Goal: Navigation & Orientation: Find specific page/section

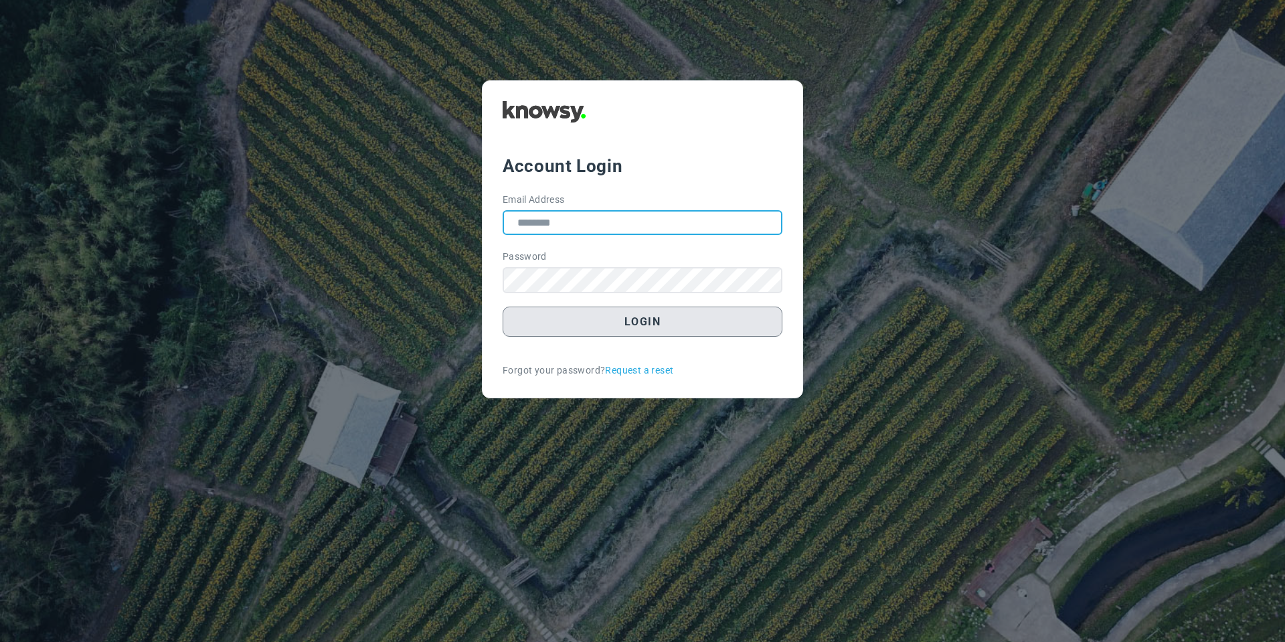
type input "**********"
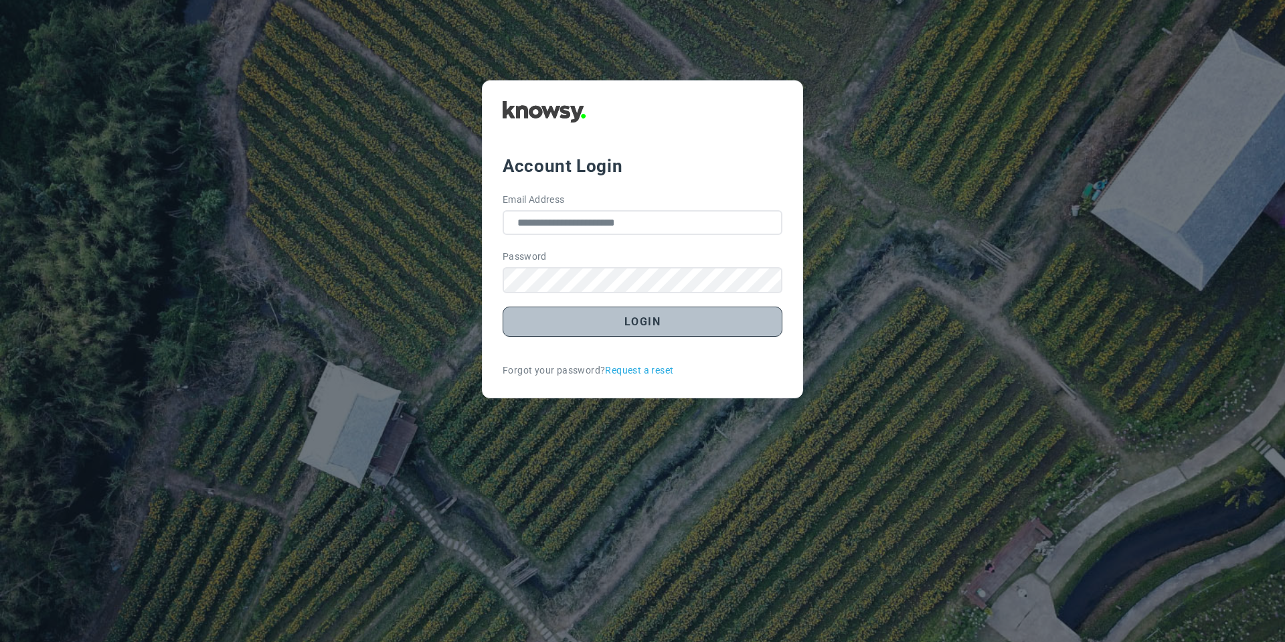
click at [617, 329] on button "Login" at bounding box center [642, 321] width 280 height 30
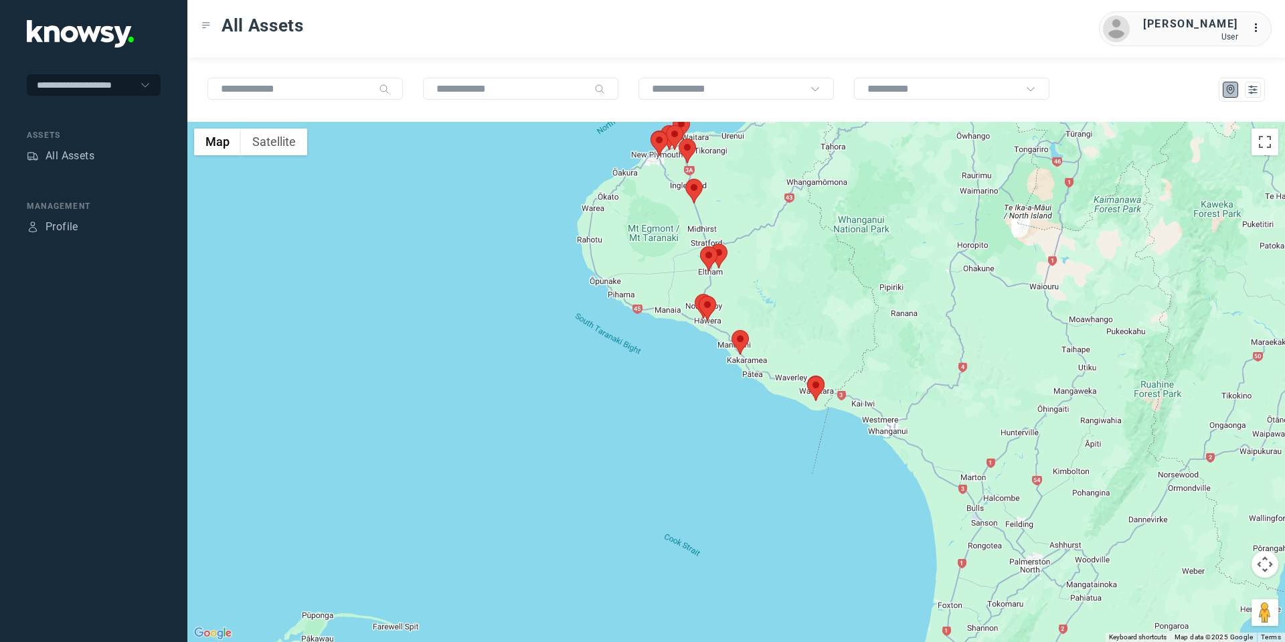
click at [685, 179] on area at bounding box center [685, 179] width 0 height 0
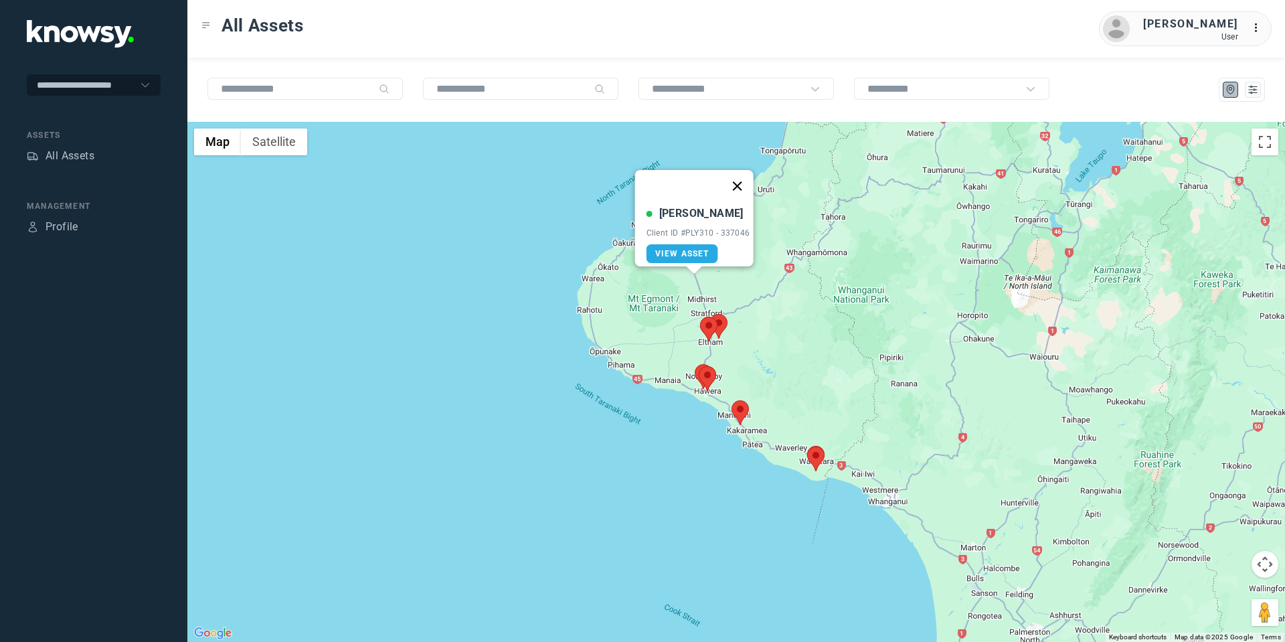
click at [737, 177] on button "Close" at bounding box center [737, 186] width 32 height 32
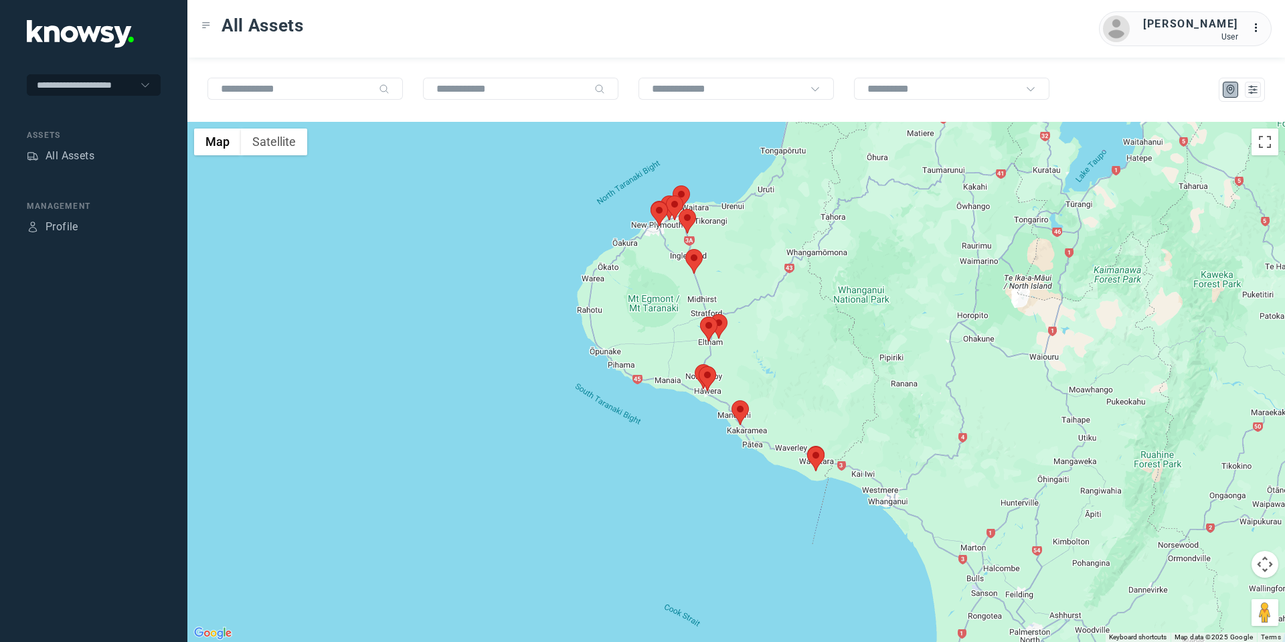
click at [678, 209] on area at bounding box center [678, 209] width 0 height 0
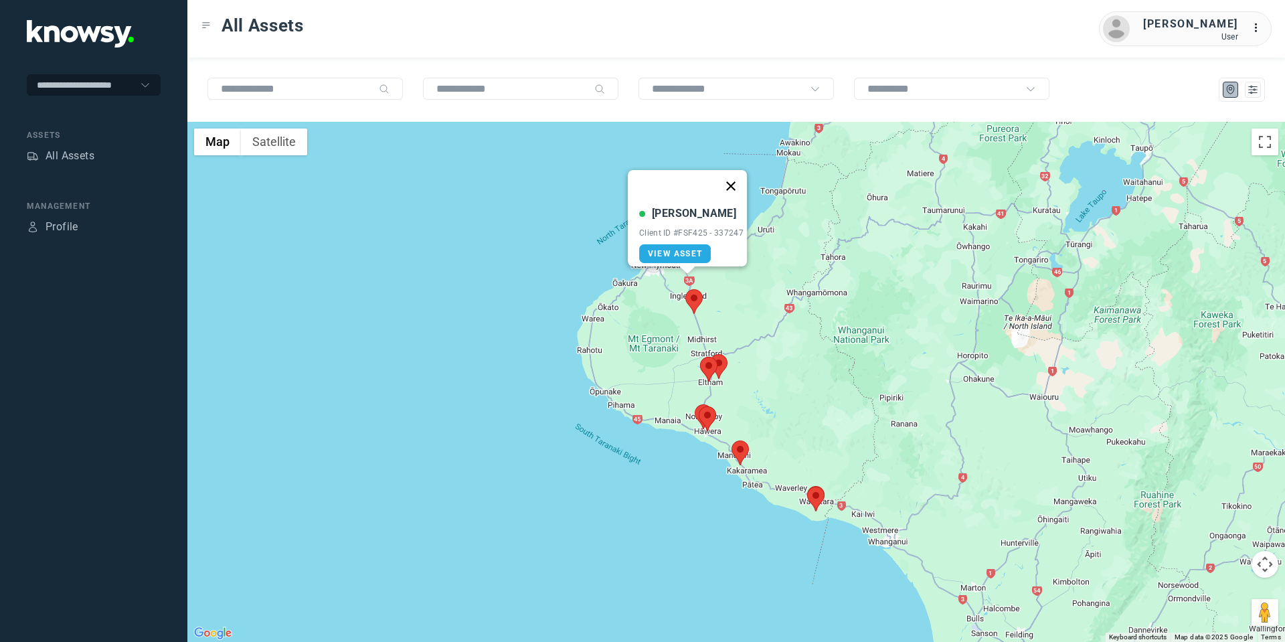
click at [737, 180] on button "Close" at bounding box center [731, 186] width 32 height 32
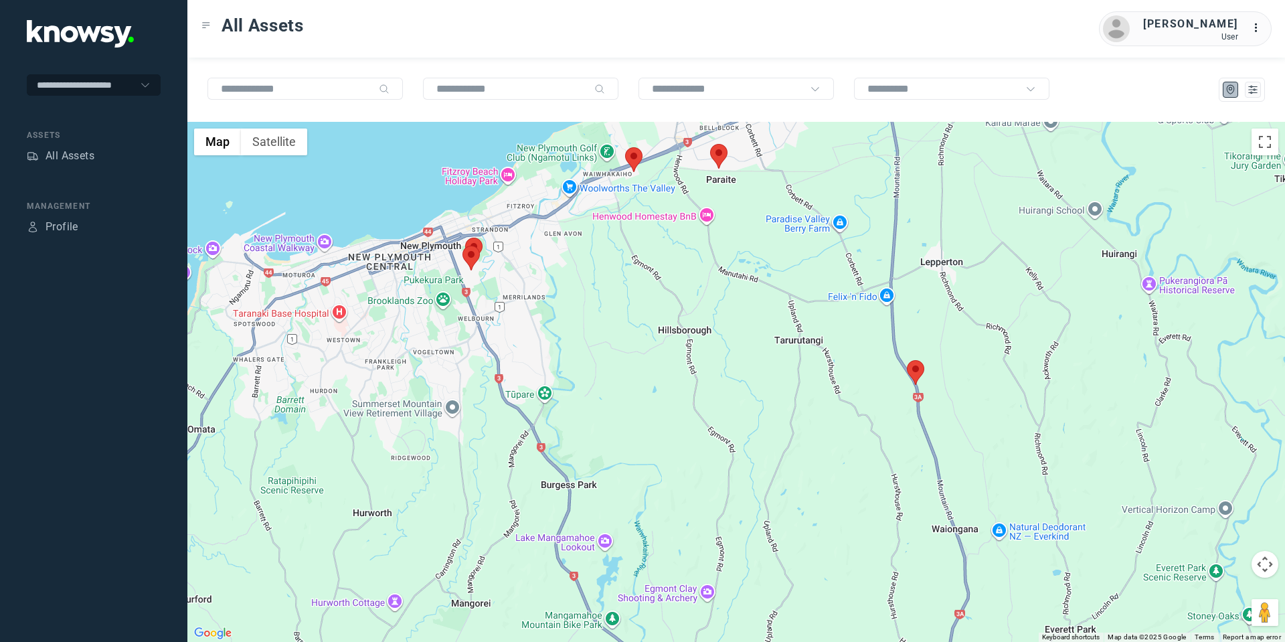
click at [710, 144] on area at bounding box center [710, 144] width 0 height 0
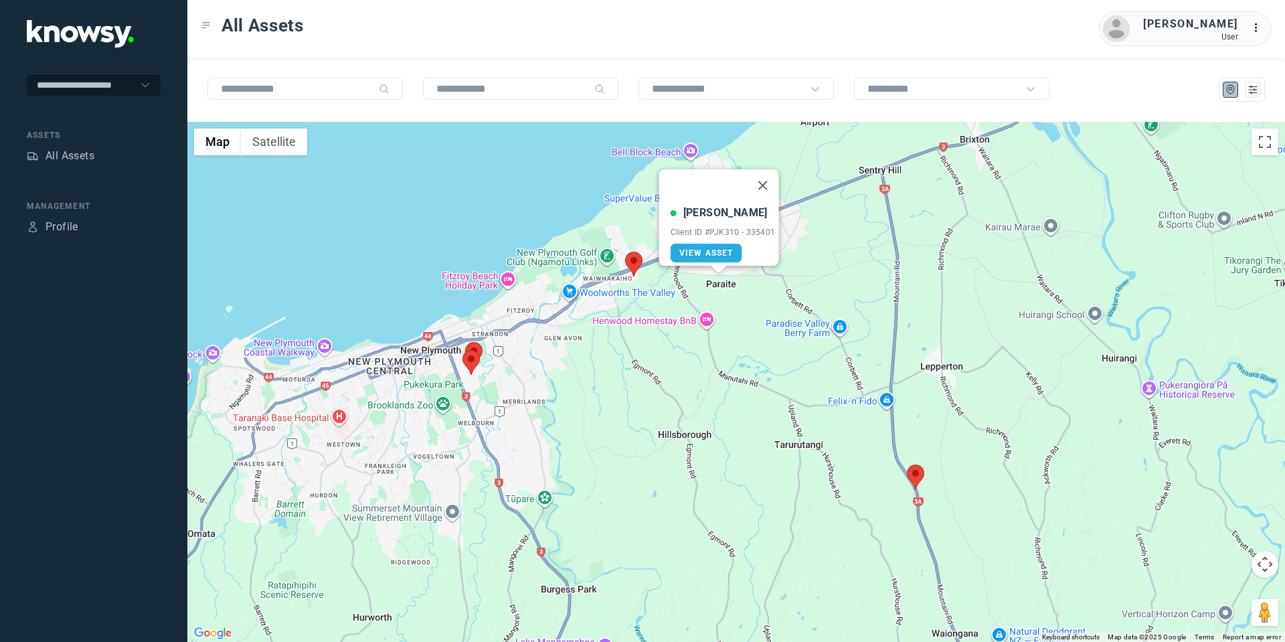
click at [462, 350] on area at bounding box center [462, 350] width 0 height 0
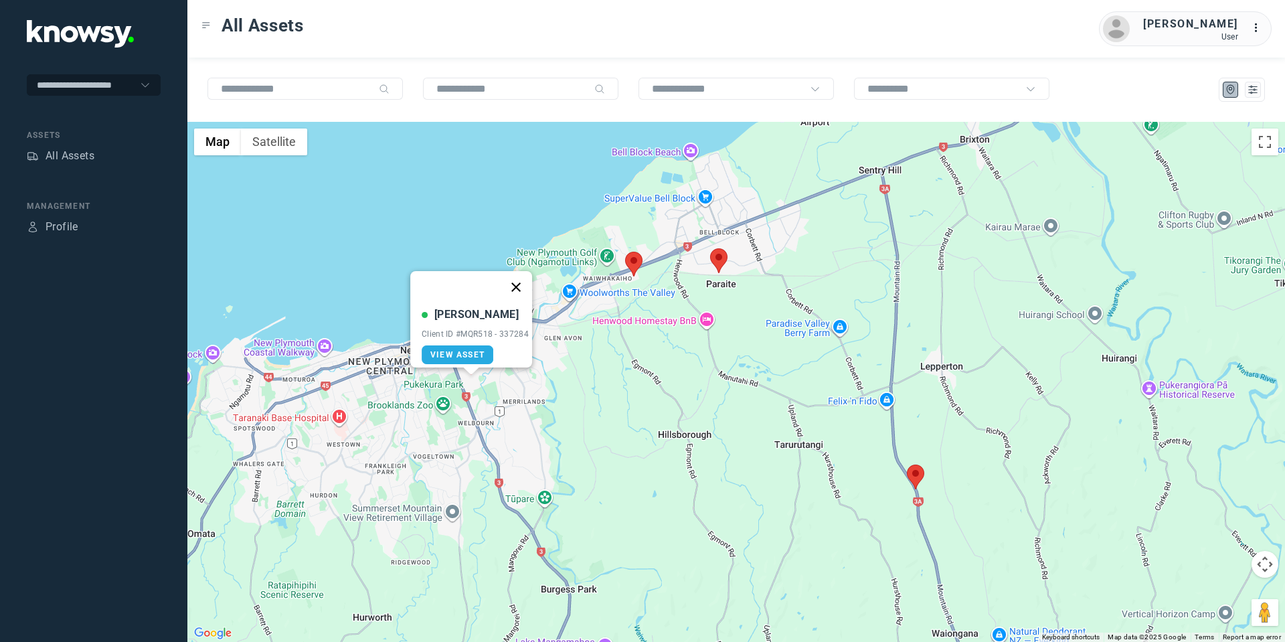
click at [526, 276] on button "Close" at bounding box center [516, 287] width 32 height 32
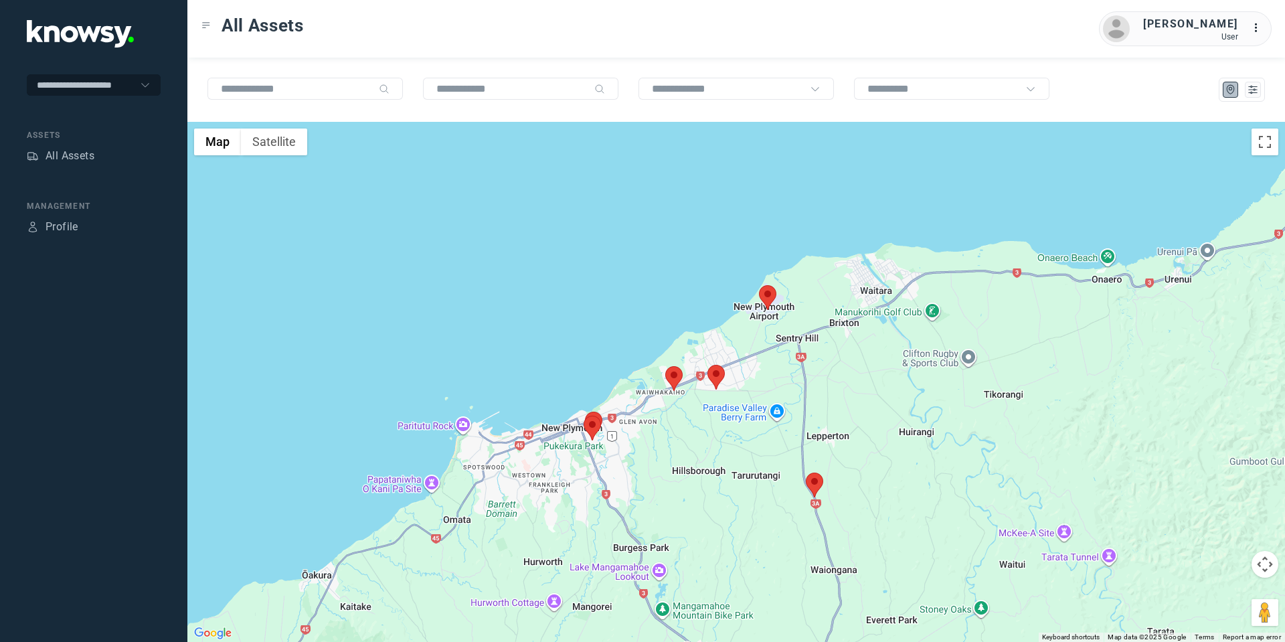
click at [1265, 568] on button "Map camera controls" at bounding box center [1264, 564] width 27 height 27
click at [1196, 593] on button "Move down" at bounding box center [1197, 597] width 27 height 27
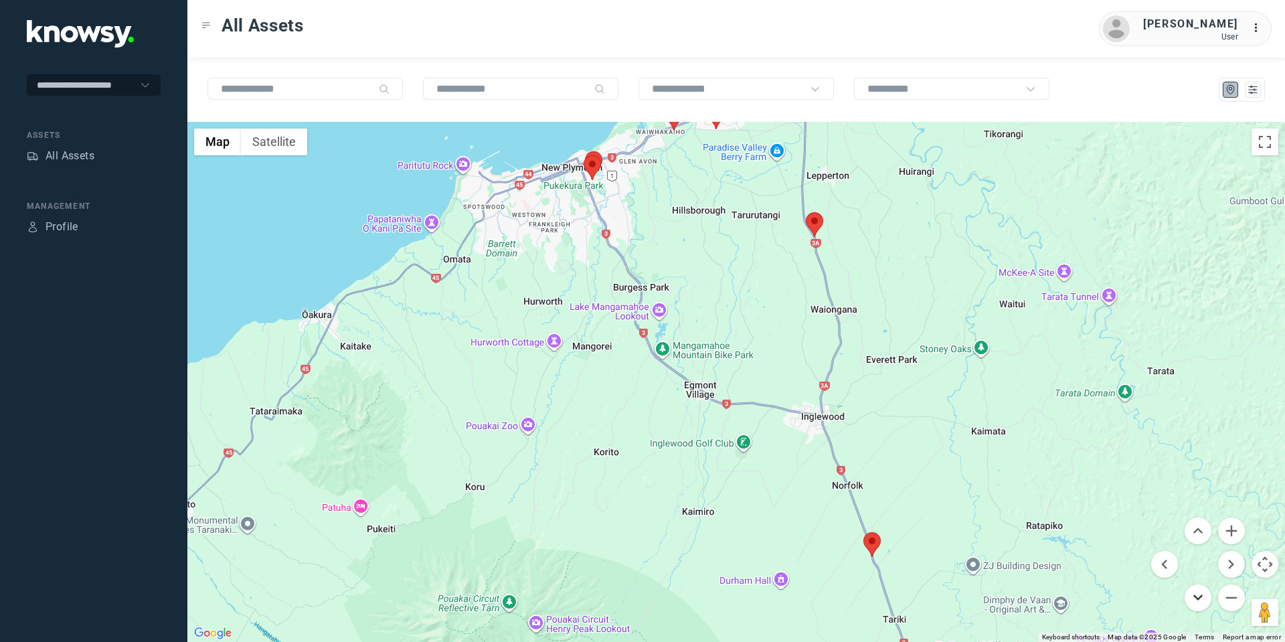
click at [1196, 593] on button "Move down" at bounding box center [1197, 597] width 27 height 27
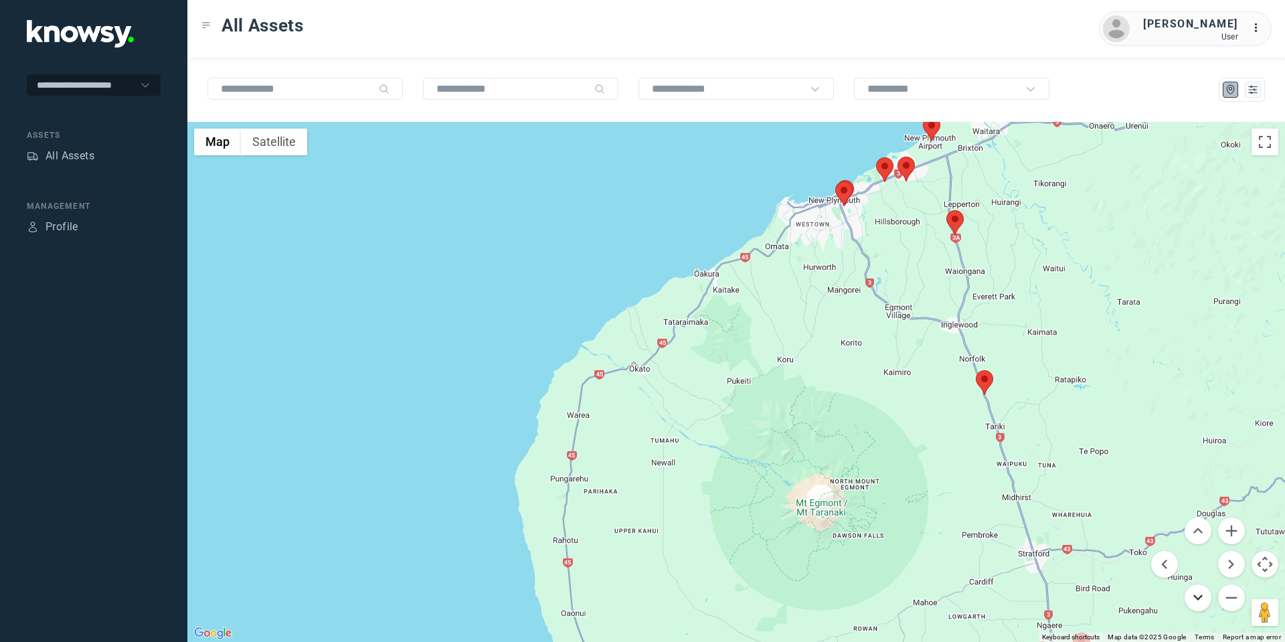
click at [1204, 597] on button "Move down" at bounding box center [1197, 597] width 27 height 27
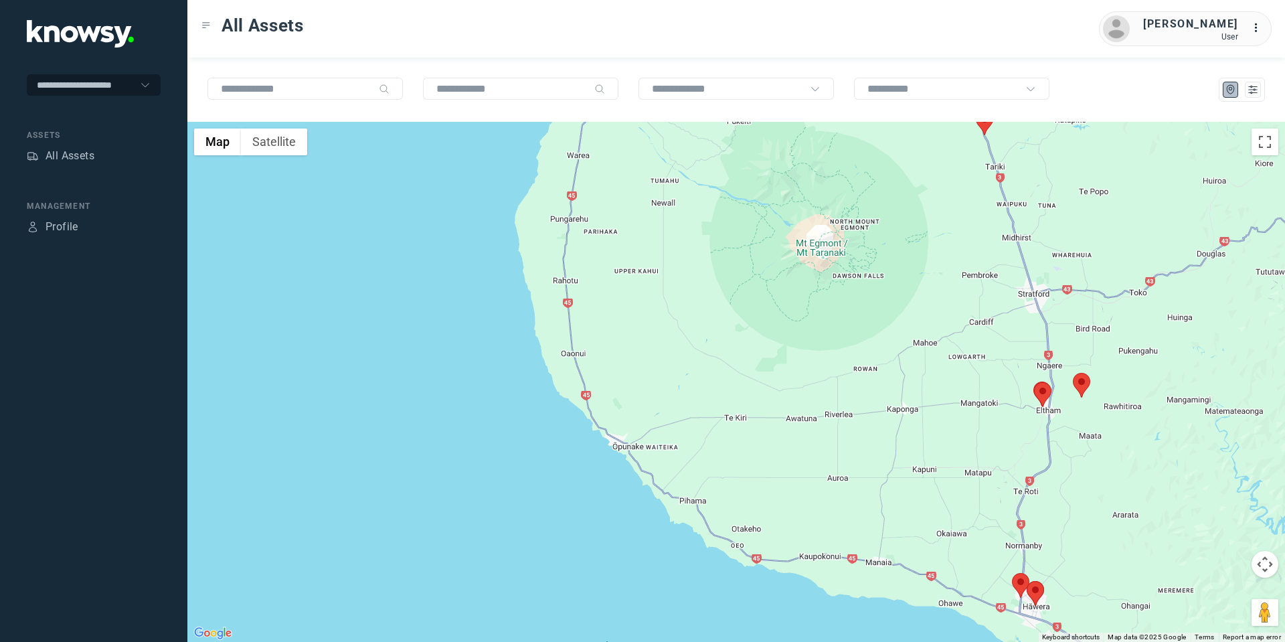
click at [1072, 373] on area at bounding box center [1072, 373] width 0 height 0
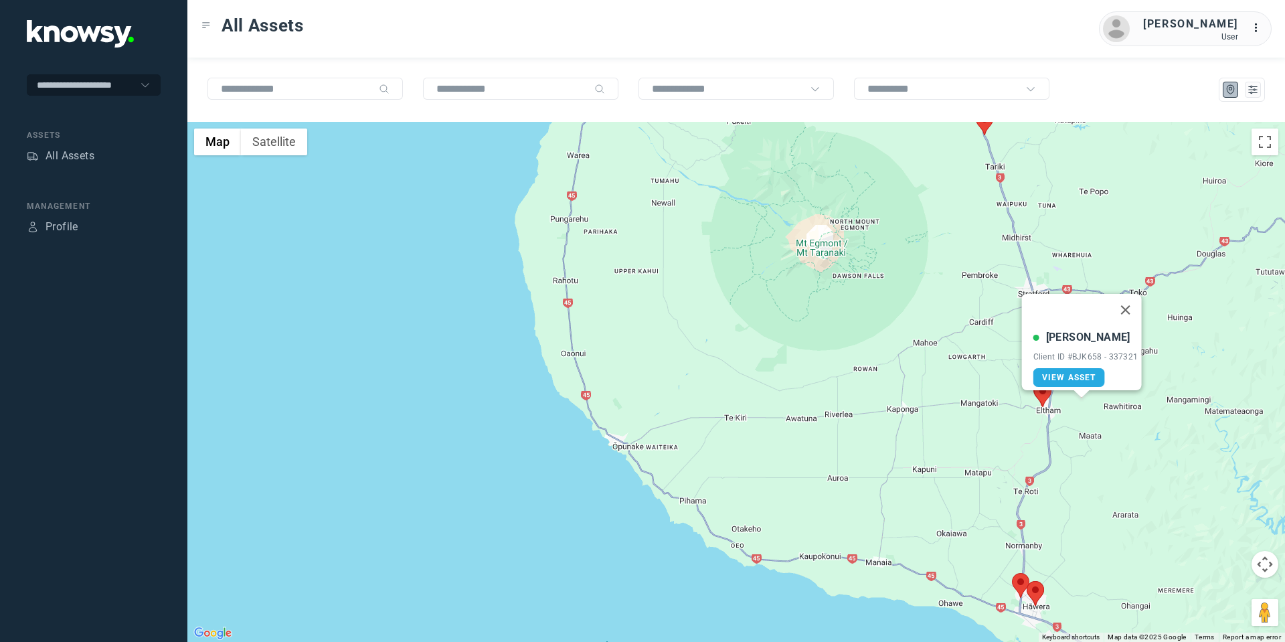
click at [1034, 382] on area at bounding box center [1034, 382] width 0 height 0
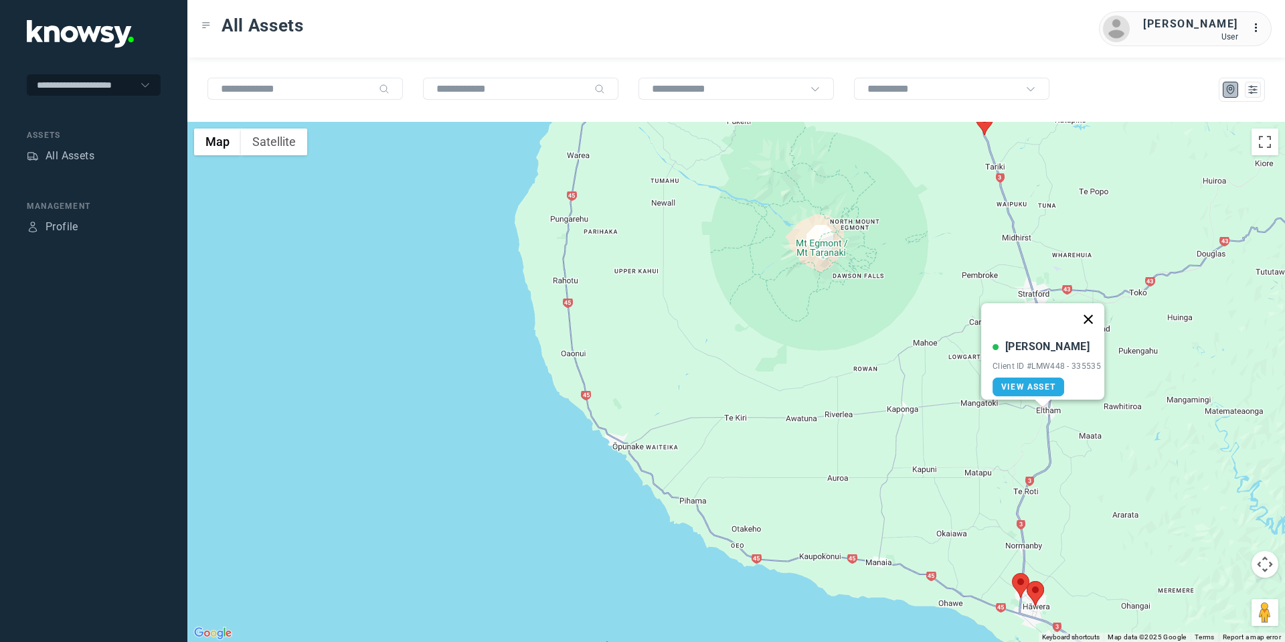
click at [1093, 308] on button "Close" at bounding box center [1088, 319] width 32 height 32
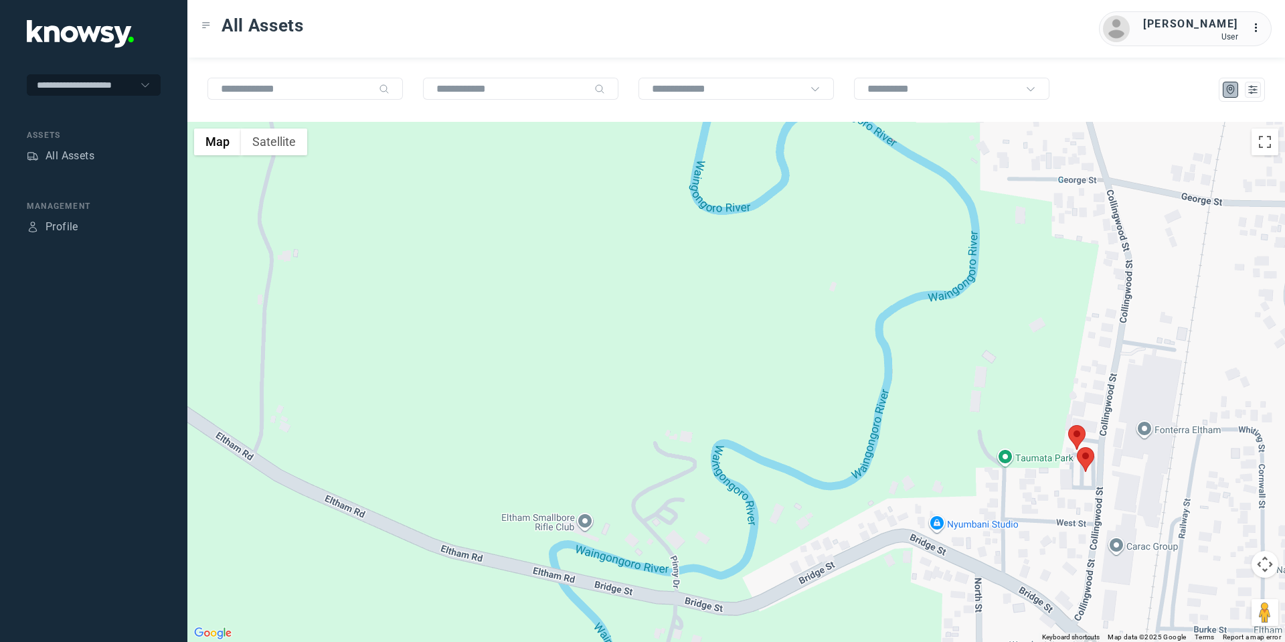
click at [1068, 425] on area at bounding box center [1068, 425] width 0 height 0
click at [1133, 350] on button "Close" at bounding box center [1120, 362] width 32 height 32
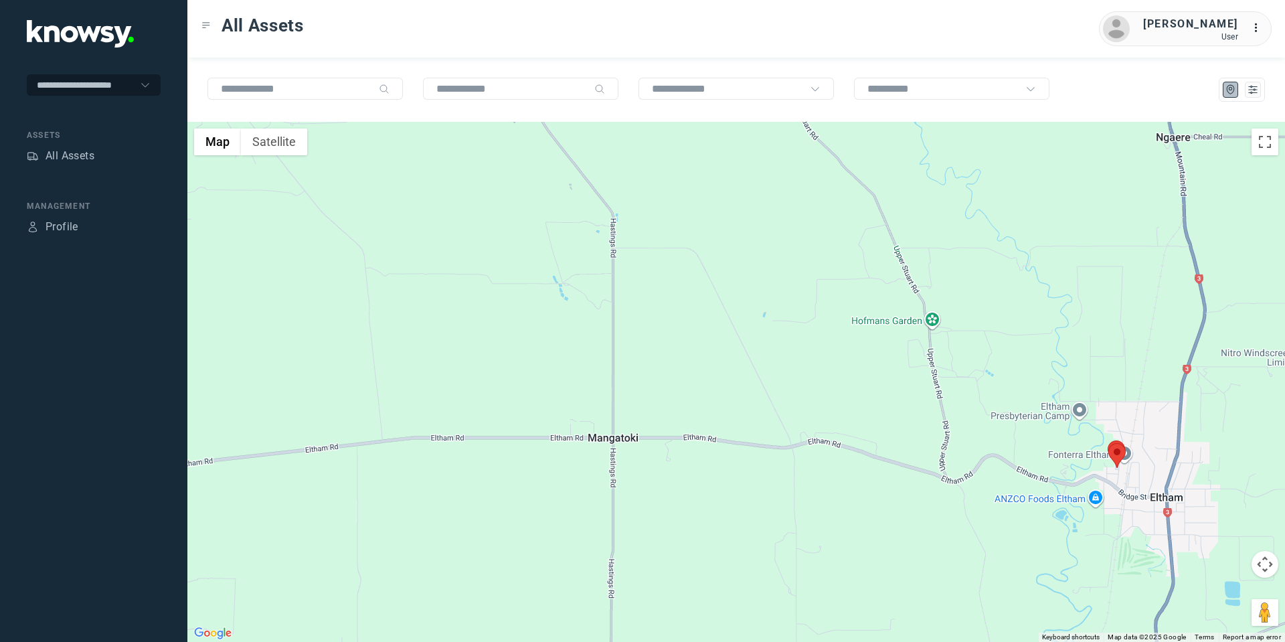
click at [1263, 563] on button "Map camera controls" at bounding box center [1264, 564] width 27 height 27
click at [1207, 598] on button "Move down" at bounding box center [1197, 597] width 27 height 27
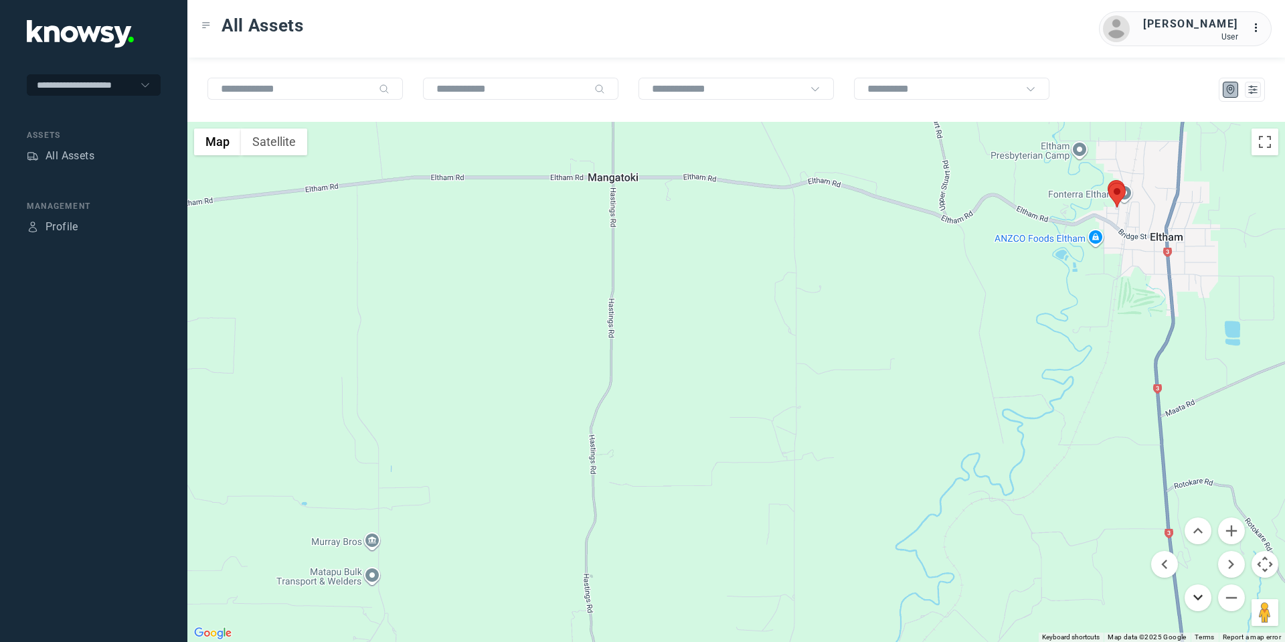
click at [1207, 598] on button "Move down" at bounding box center [1197, 597] width 27 height 27
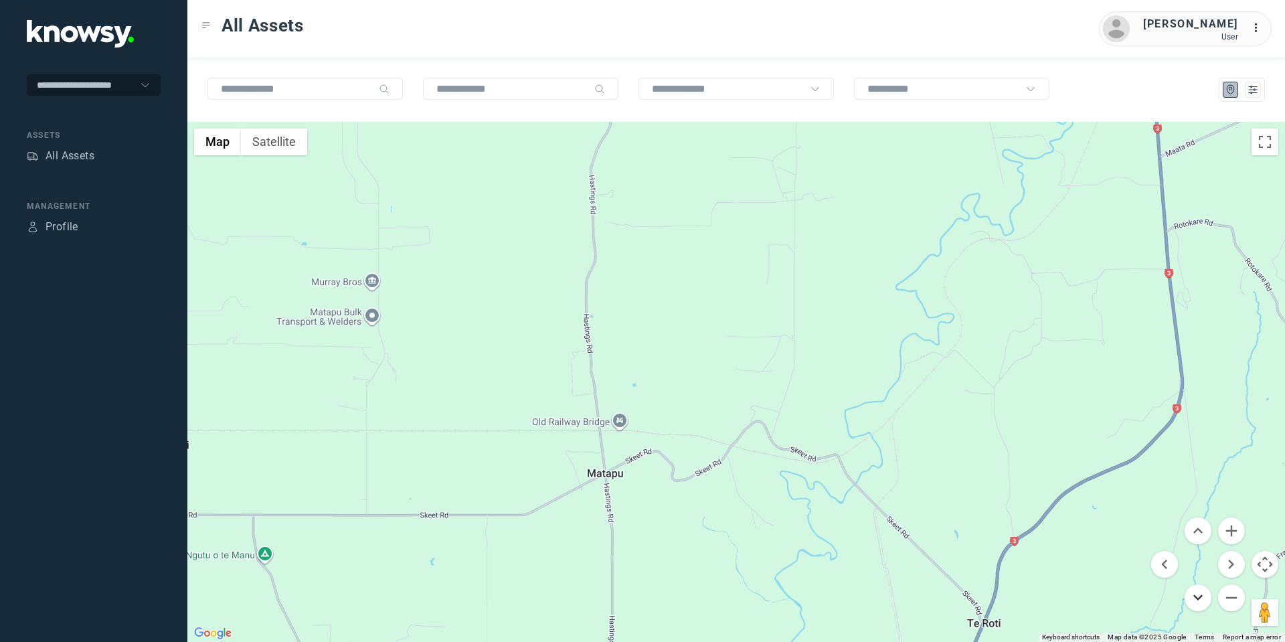
click at [1207, 598] on button "Move down" at bounding box center [1197, 597] width 27 height 27
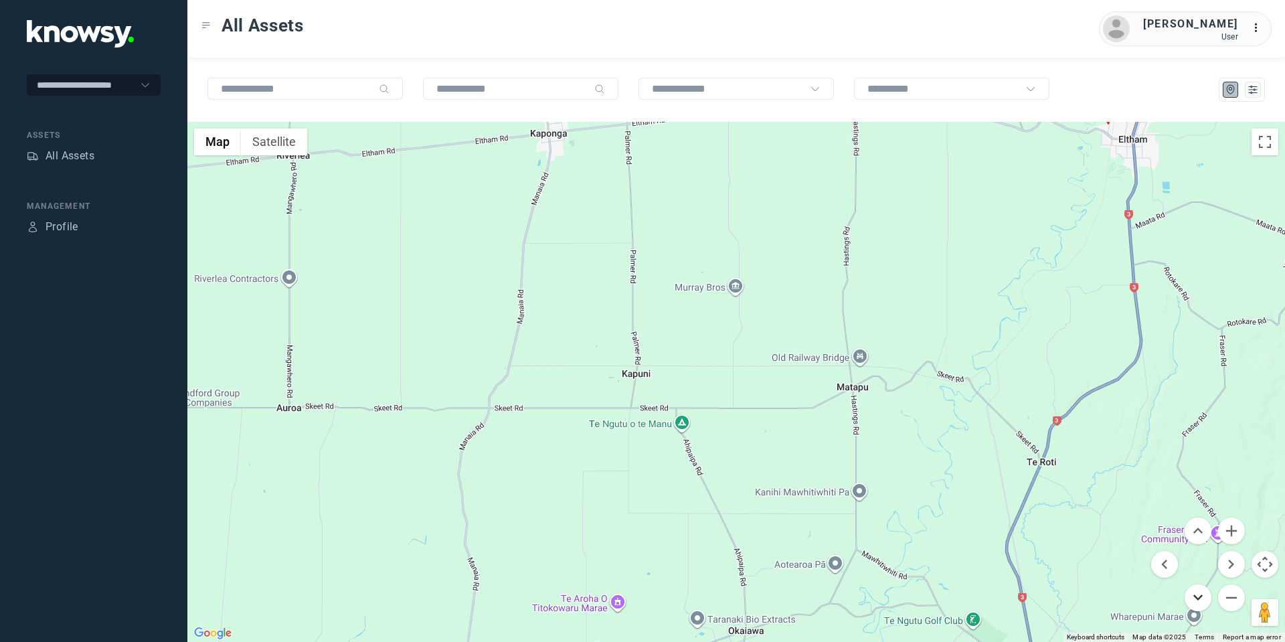
click at [1199, 598] on button "Move down" at bounding box center [1197, 597] width 27 height 27
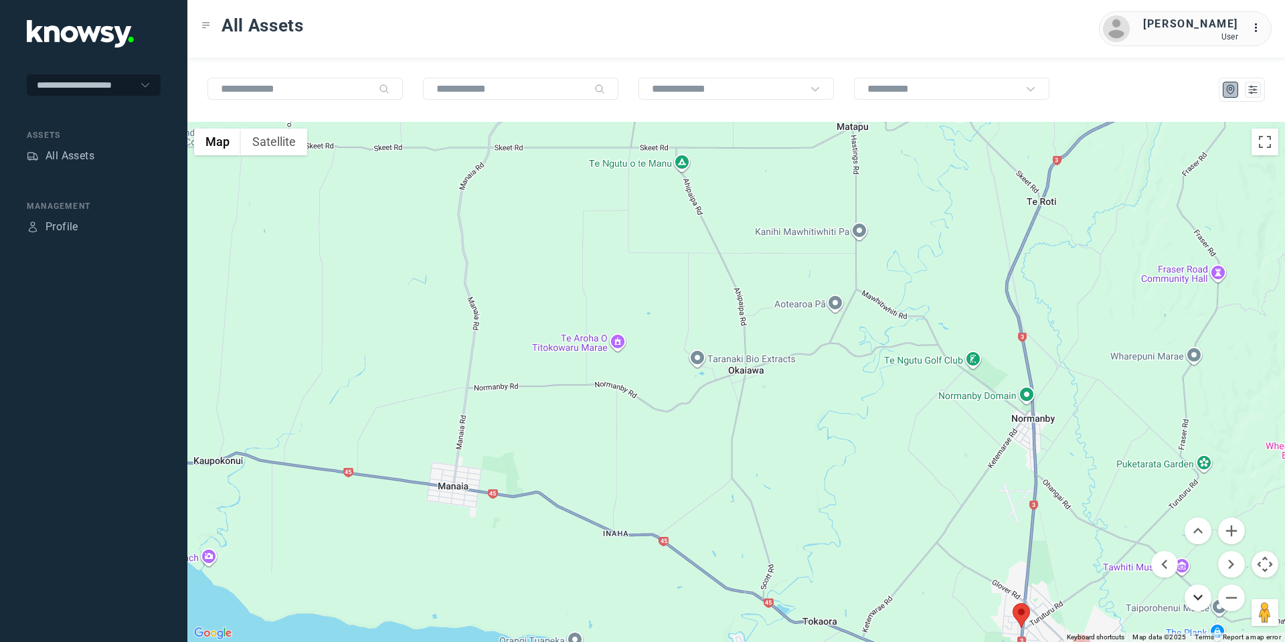
click at [1199, 597] on button "Move down" at bounding box center [1197, 597] width 27 height 27
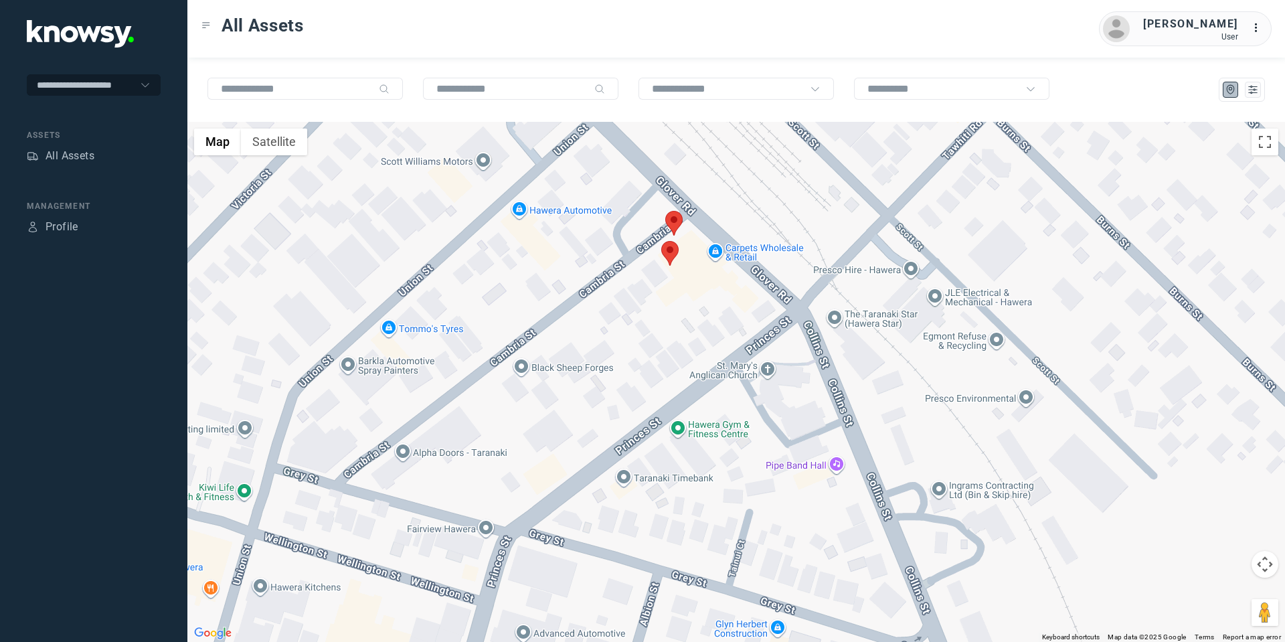
click at [665, 211] on area at bounding box center [665, 211] width 0 height 0
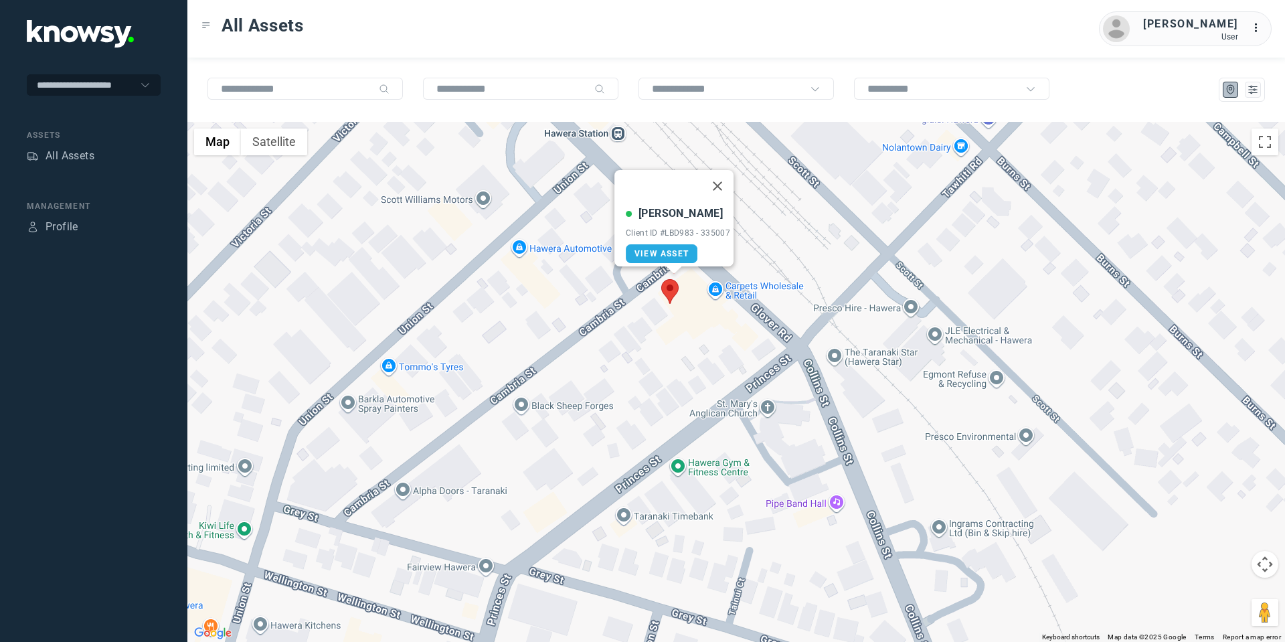
click at [661, 279] on area at bounding box center [661, 279] width 0 height 0
click at [715, 211] on button "Close" at bounding box center [714, 216] width 32 height 32
